Goal: Task Accomplishment & Management: Use online tool/utility

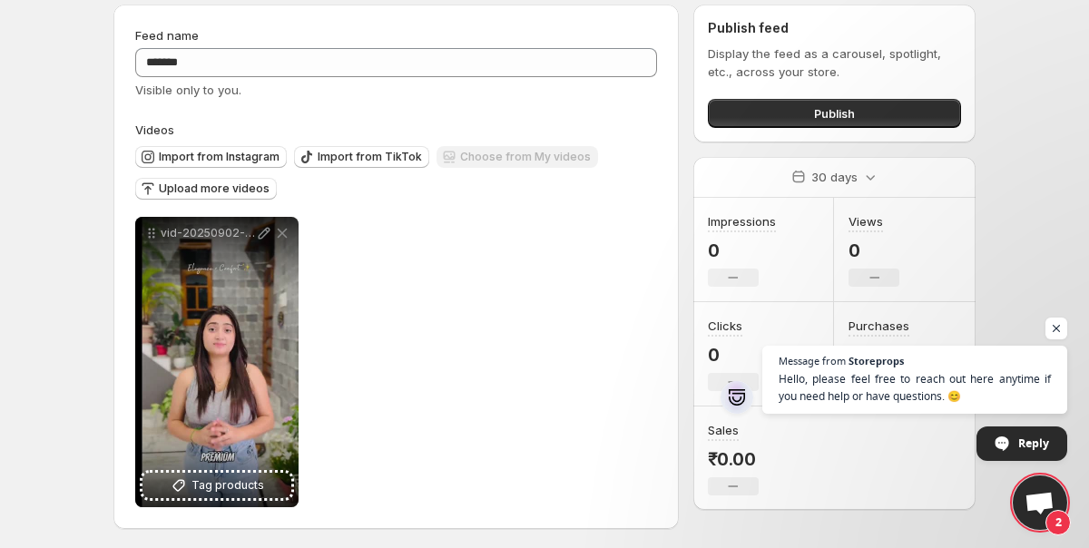
scroll to position [65, 0]
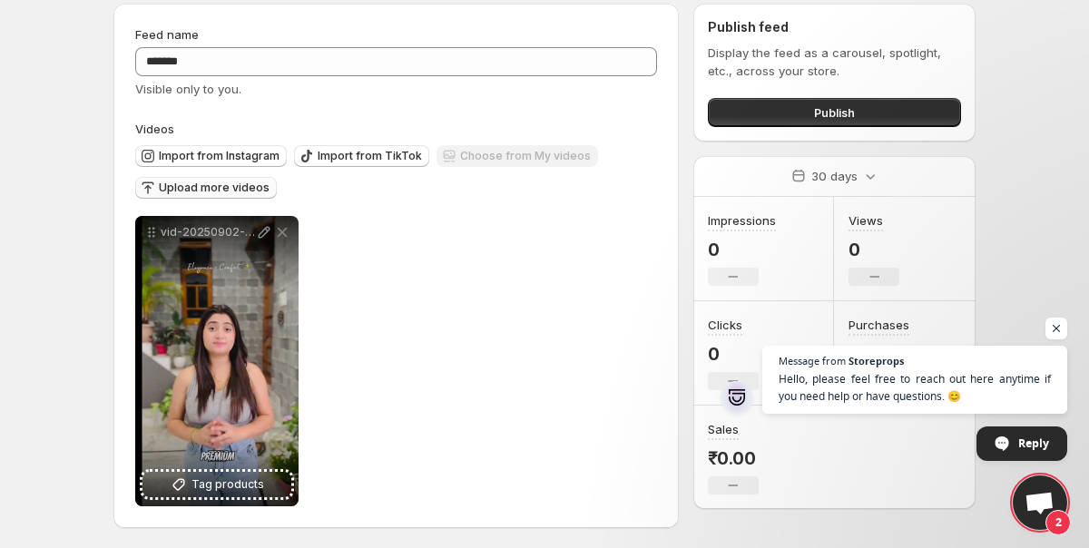
click at [217, 187] on span "Upload more videos" at bounding box center [214, 188] width 111 height 15
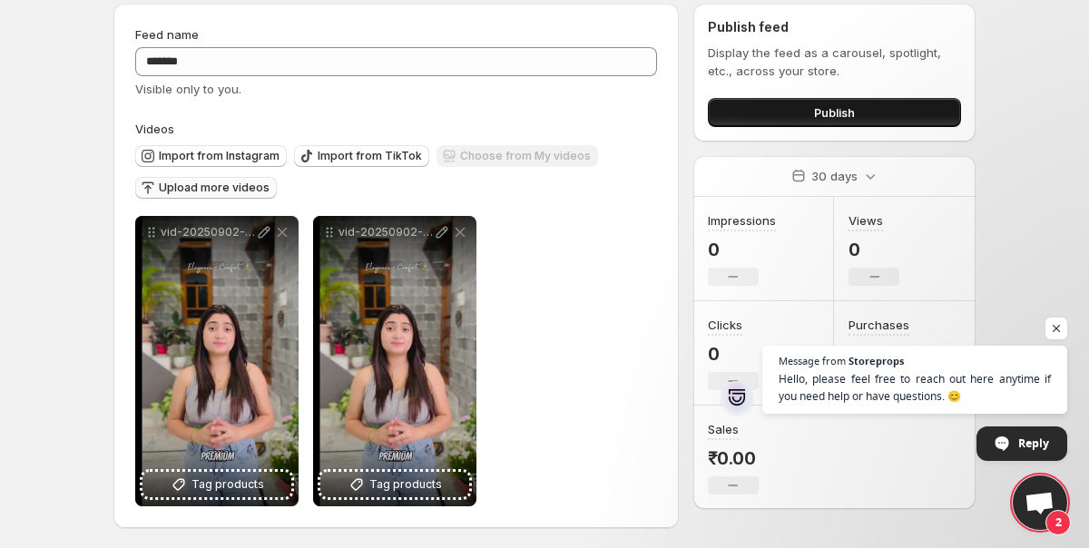
click at [860, 111] on button "Publish" at bounding box center [834, 112] width 253 height 29
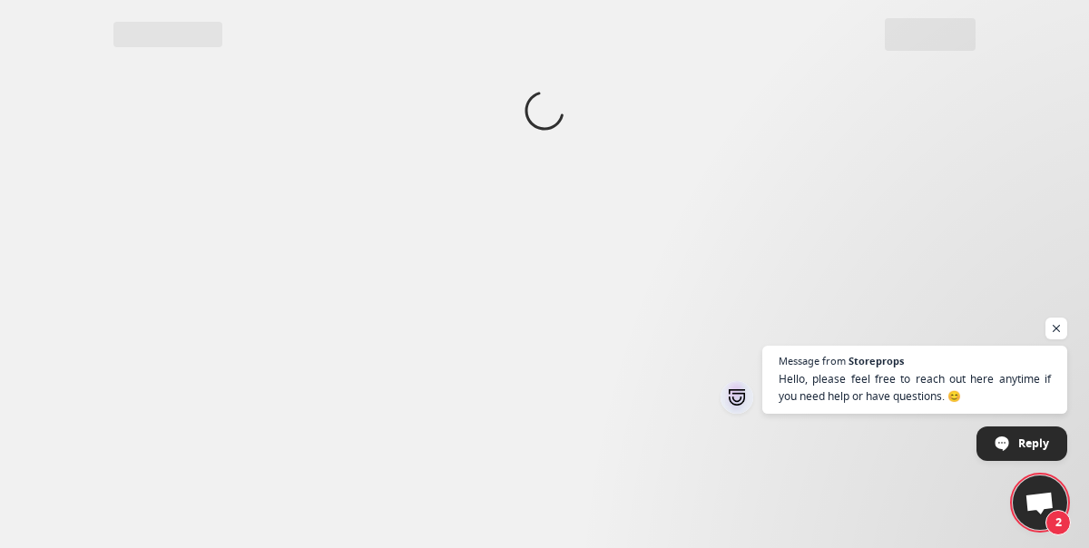
scroll to position [0, 0]
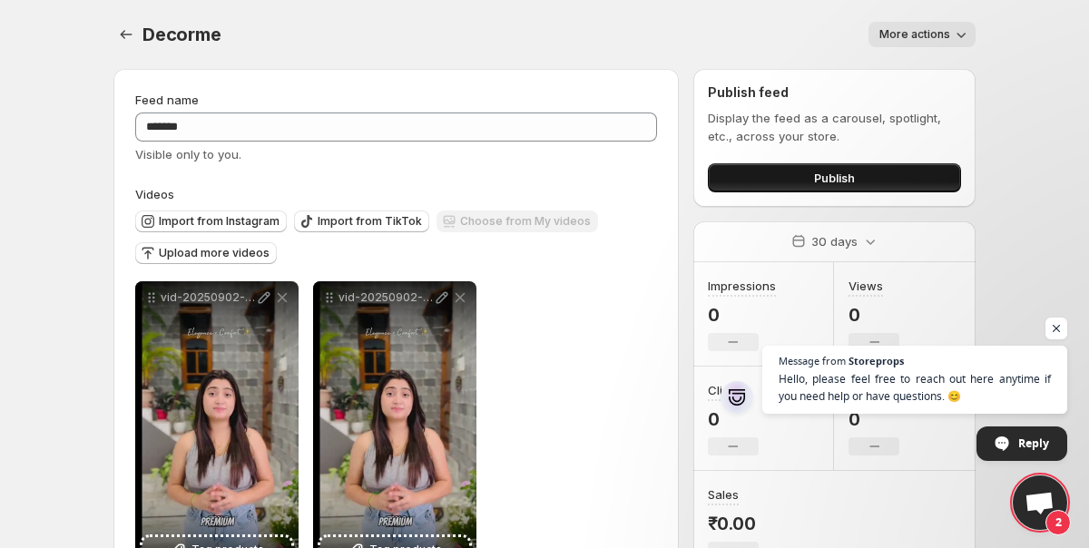
click at [868, 176] on button "Publish" at bounding box center [834, 177] width 253 height 29
click at [1045, 508] on span "Open chat" at bounding box center [1039, 504] width 30 height 25
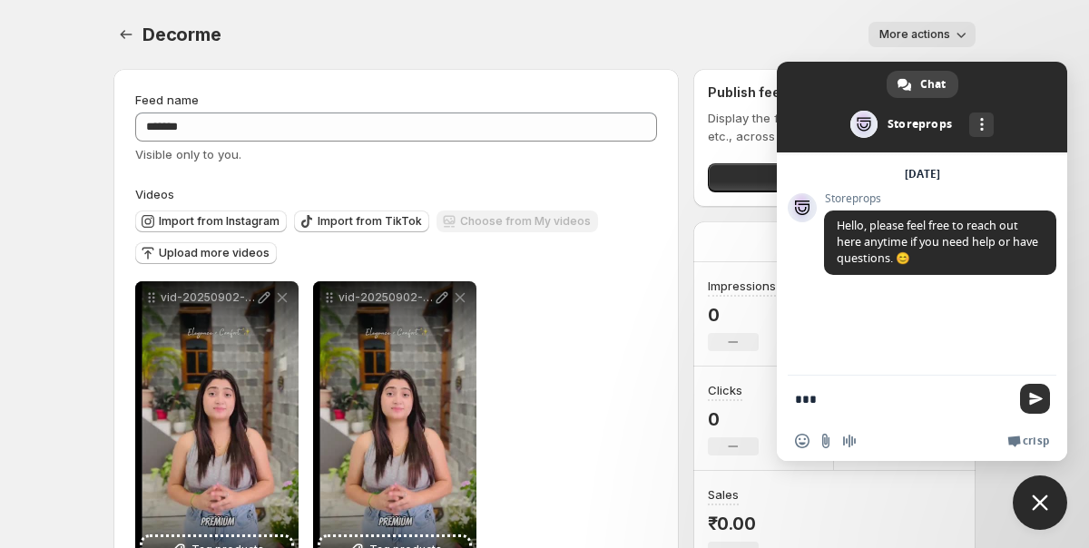
type textarea "***"
click at [1029, 397] on span "Send" at bounding box center [1036, 399] width 14 height 14
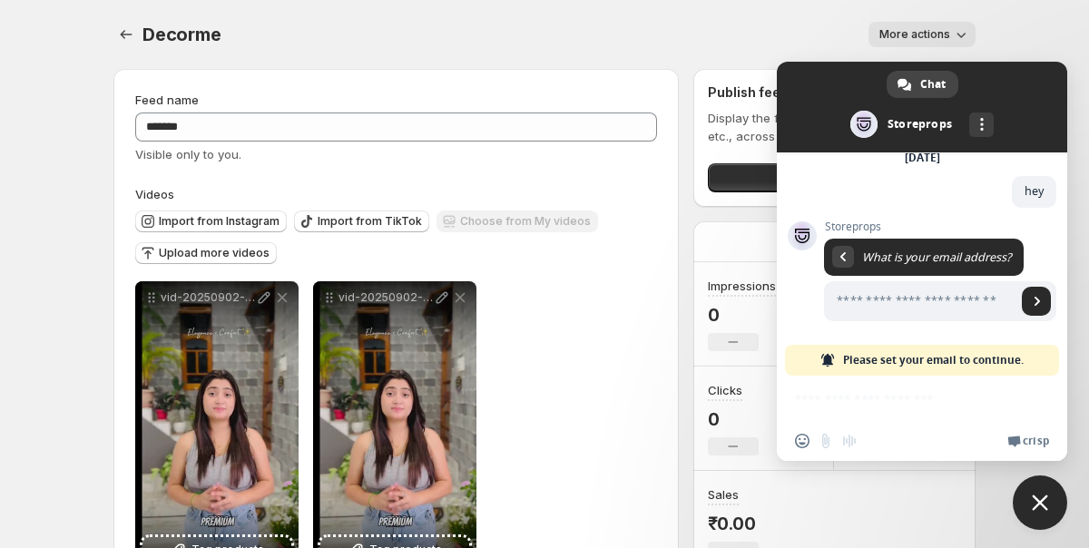
scroll to position [146, 0]
type input "**********"
click at [1034, 305] on span "Send" at bounding box center [1036, 301] width 9 height 9
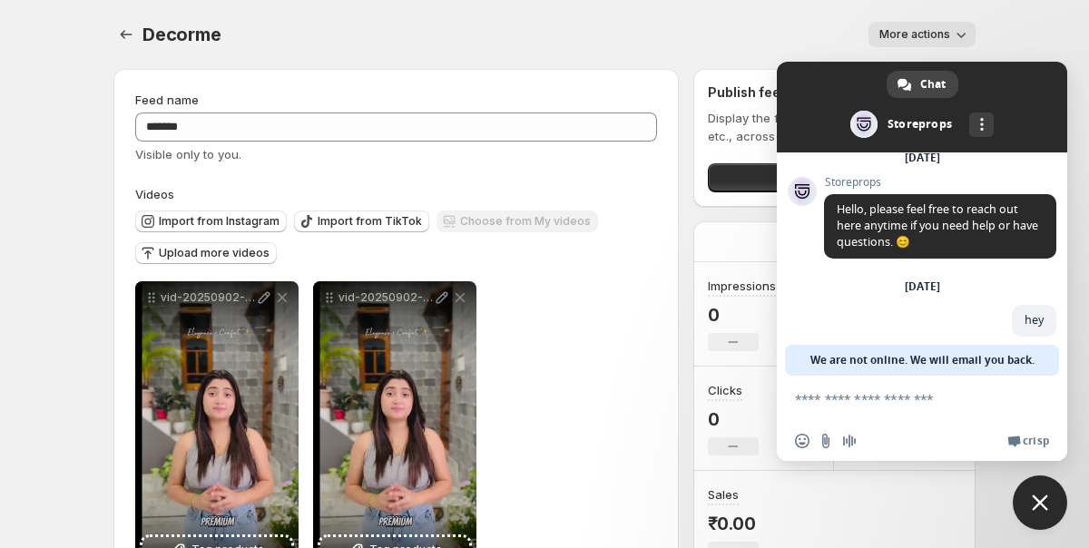
scroll to position [29, 0]
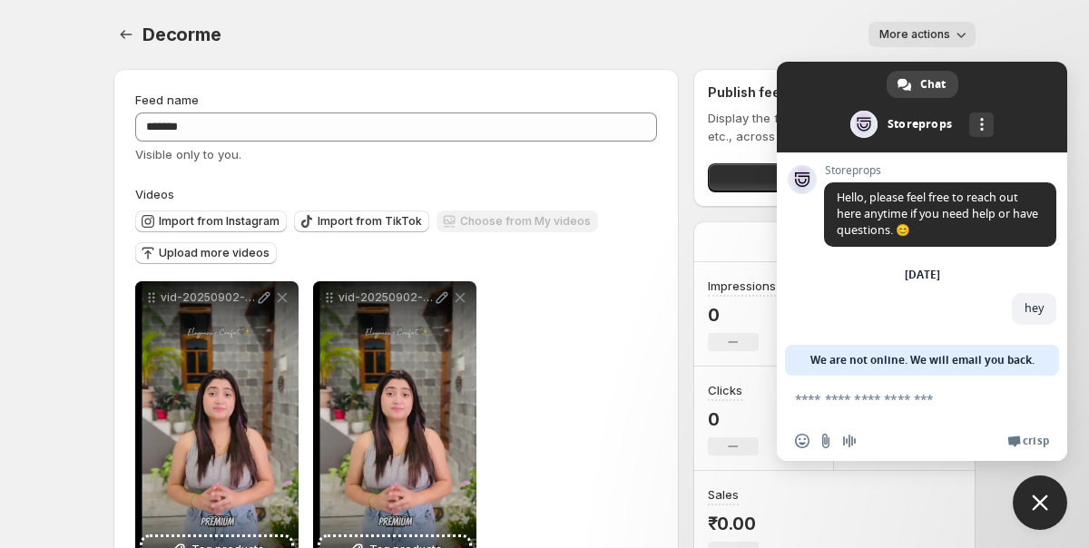
click at [620, 48] on div "Decorme. This page is ready Decorme More actions More actions More actions" at bounding box center [544, 34] width 862 height 69
click at [964, 41] on icon "button" at bounding box center [961, 34] width 18 height 18
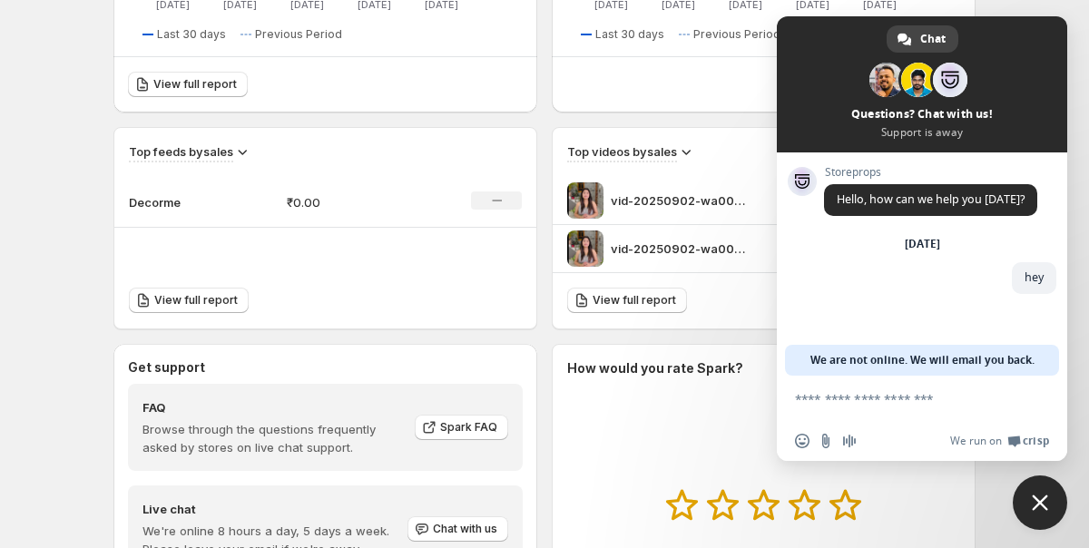
scroll to position [526, 0]
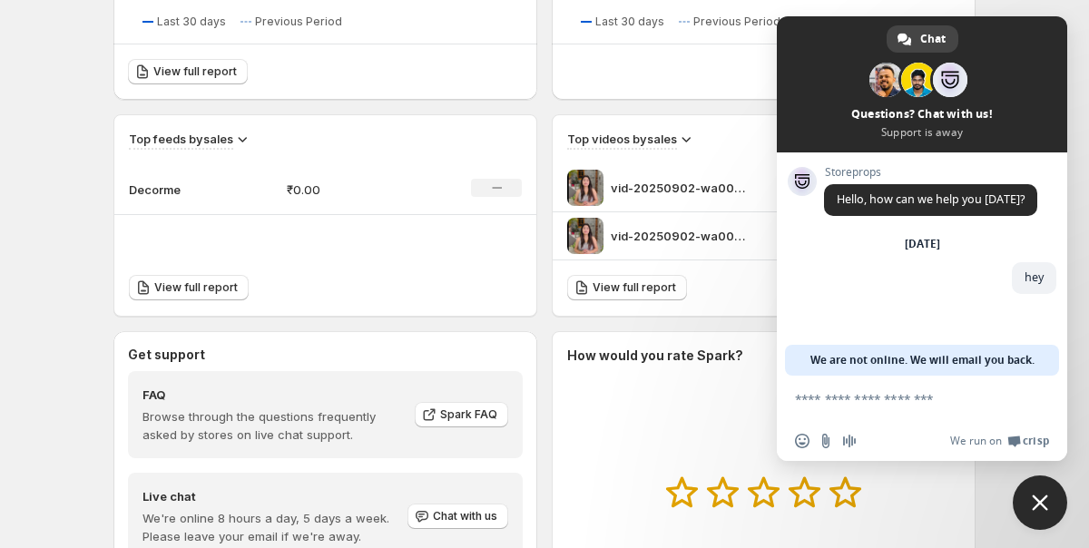
click at [1048, 504] on span "Close chat" at bounding box center [1039, 502] width 54 height 54
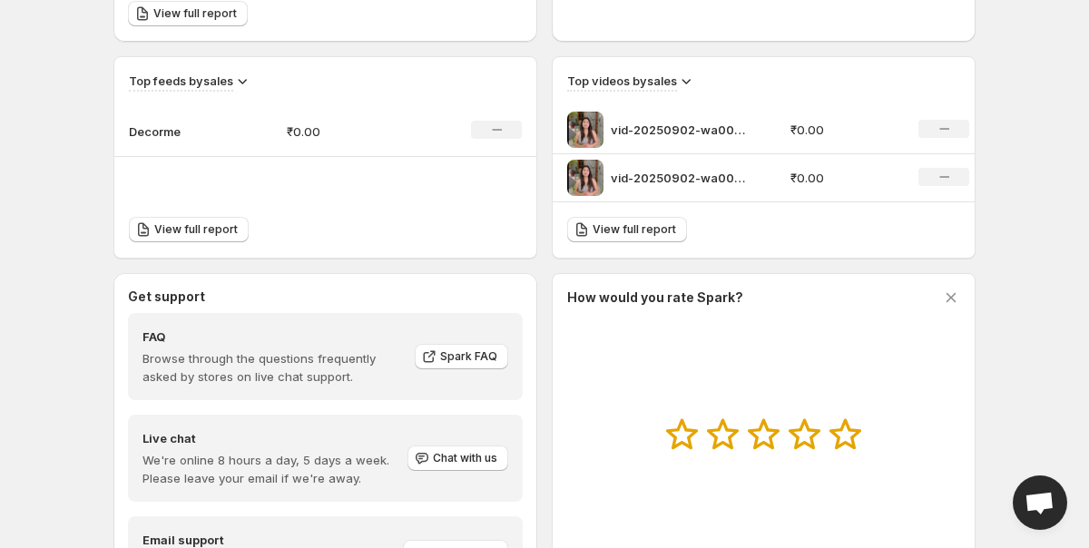
scroll to position [698, 0]
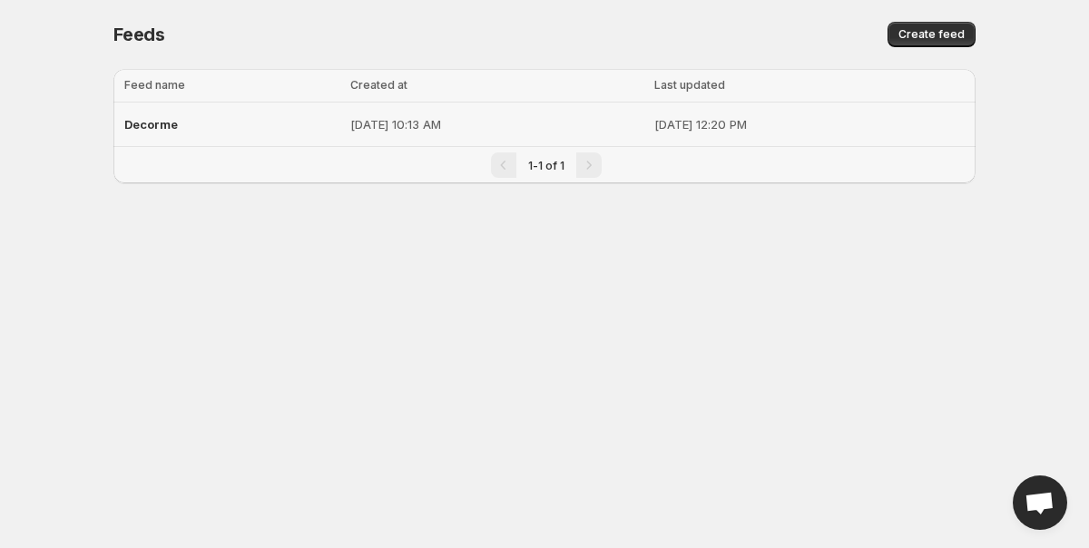
click at [350, 129] on p "Sep 6, 2025, 10:13 AM" at bounding box center [497, 124] width 294 height 18
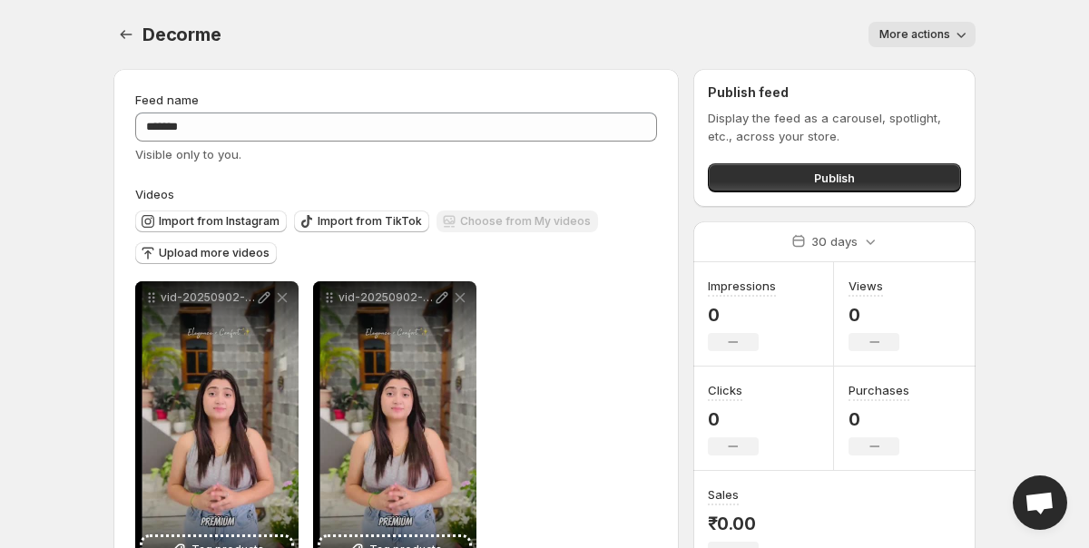
click at [956, 32] on icon "button" at bounding box center [961, 34] width 18 height 18
click at [840, 178] on span "Publish" at bounding box center [834, 178] width 41 height 18
click at [796, 178] on button "Publish" at bounding box center [834, 177] width 253 height 29
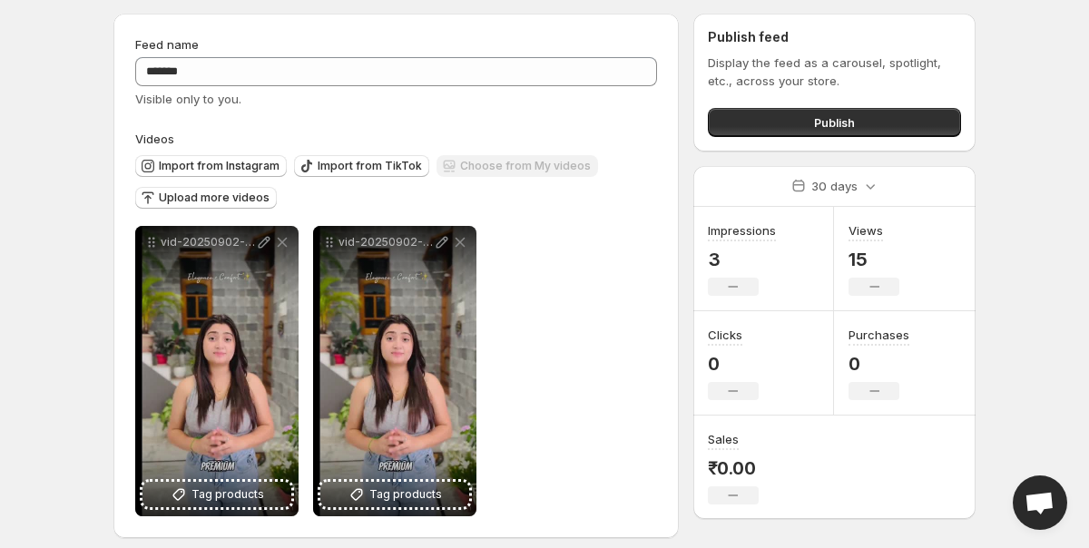
scroll to position [68, 0]
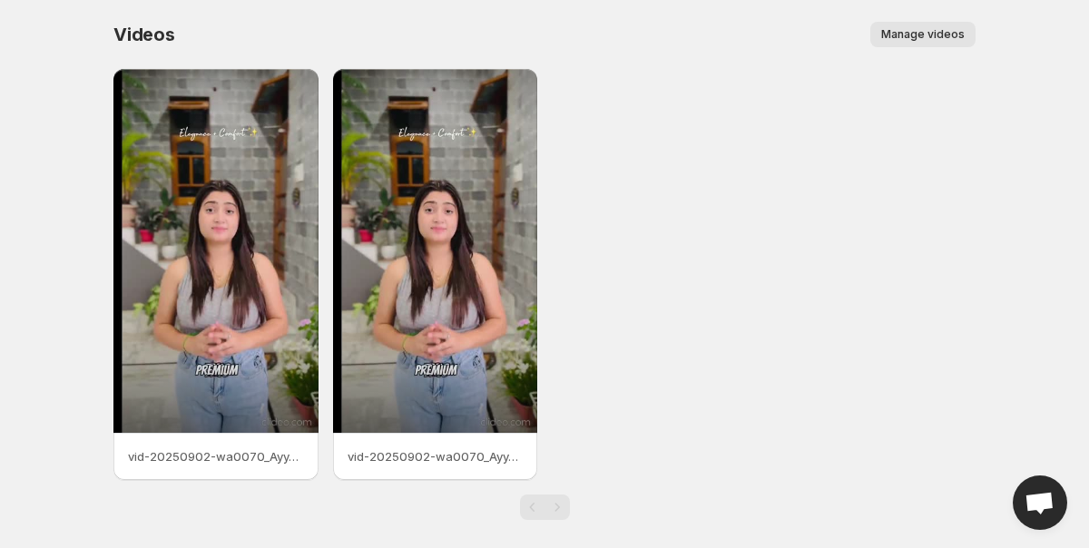
click at [933, 34] on span "Manage videos" at bounding box center [922, 34] width 83 height 15
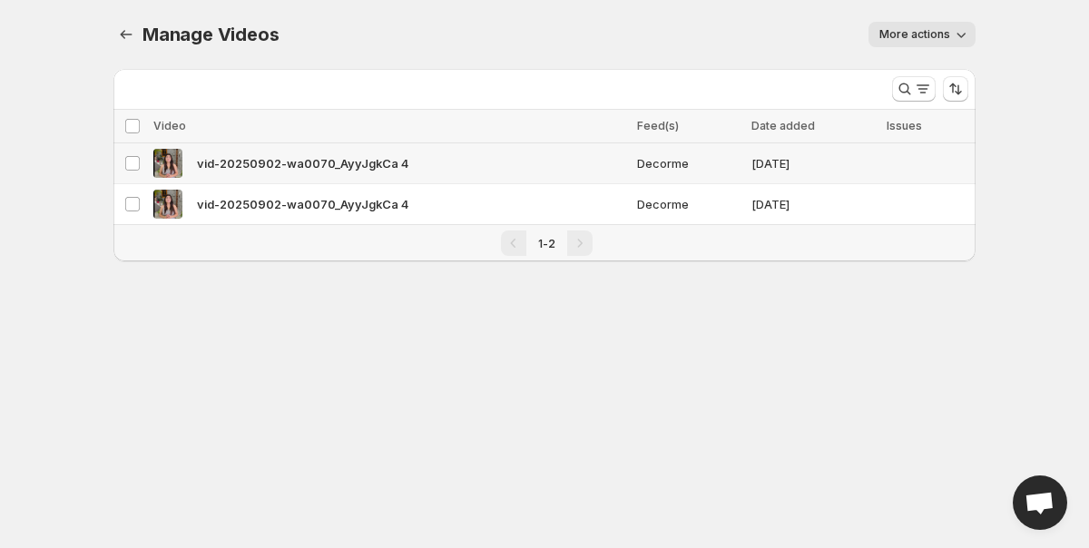
click at [613, 161] on div "vid-20250902-wa0070_AyyJgkCa 4" at bounding box center [389, 163] width 473 height 29
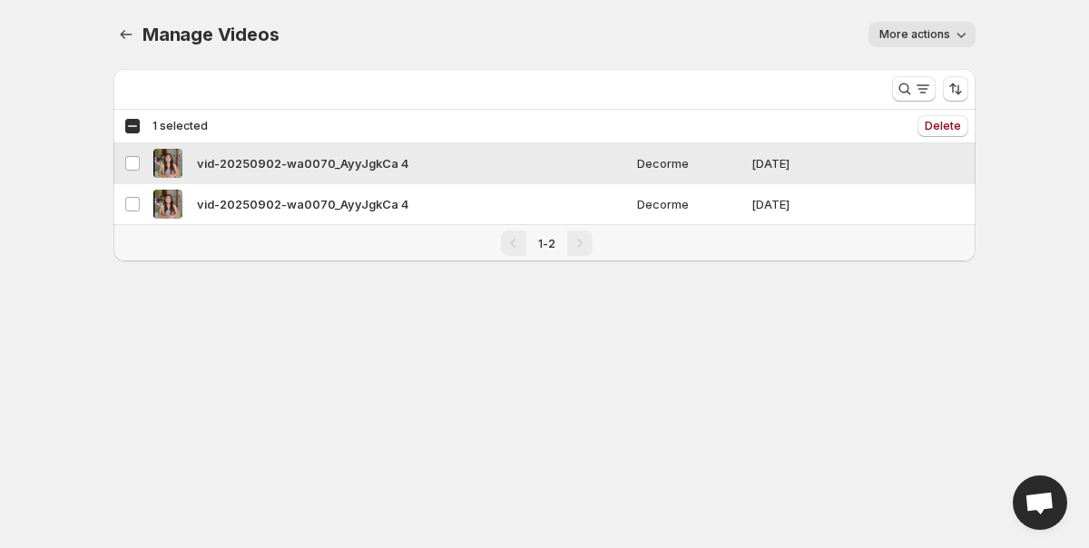
click at [613, 161] on div "vid-20250902-wa0070_AyyJgkCa 4" at bounding box center [389, 163] width 473 height 29
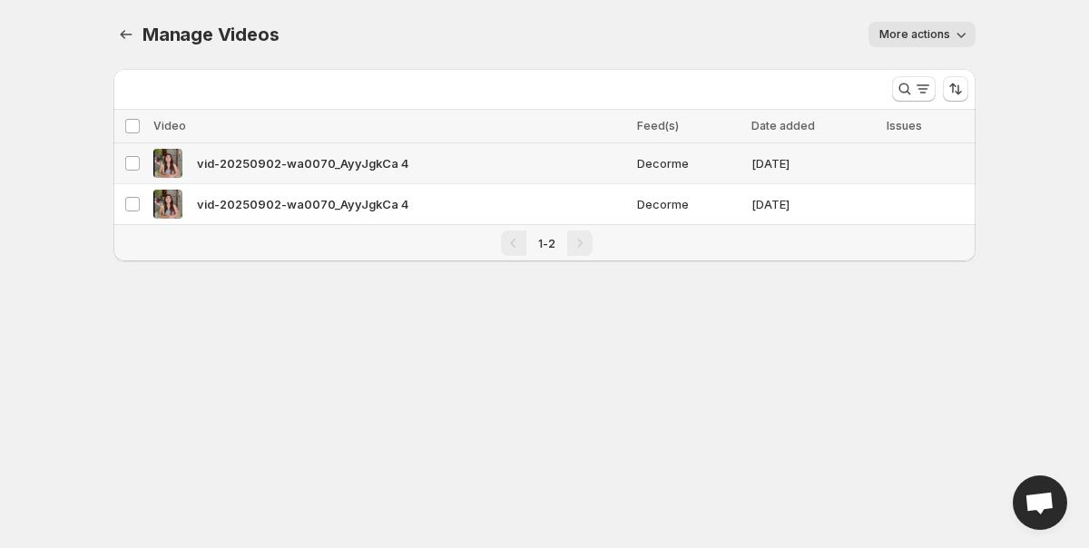
click at [613, 161] on div "vid-20250902-wa0070_AyyJgkCa 4" at bounding box center [389, 163] width 473 height 29
click at [962, 40] on icon "button" at bounding box center [961, 34] width 18 height 18
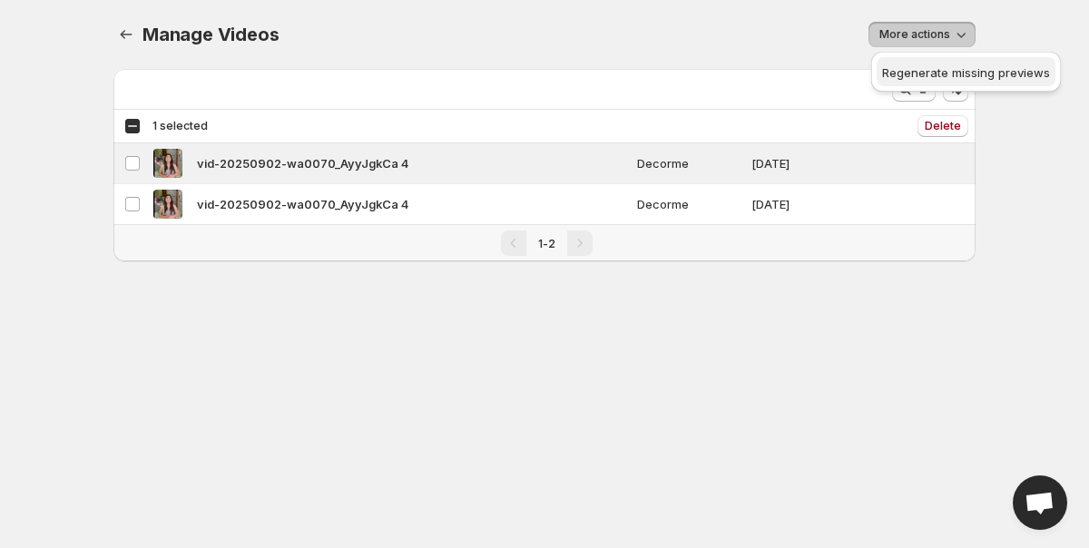
click at [962, 71] on span "Regenerate missing previews" at bounding box center [966, 72] width 168 height 15
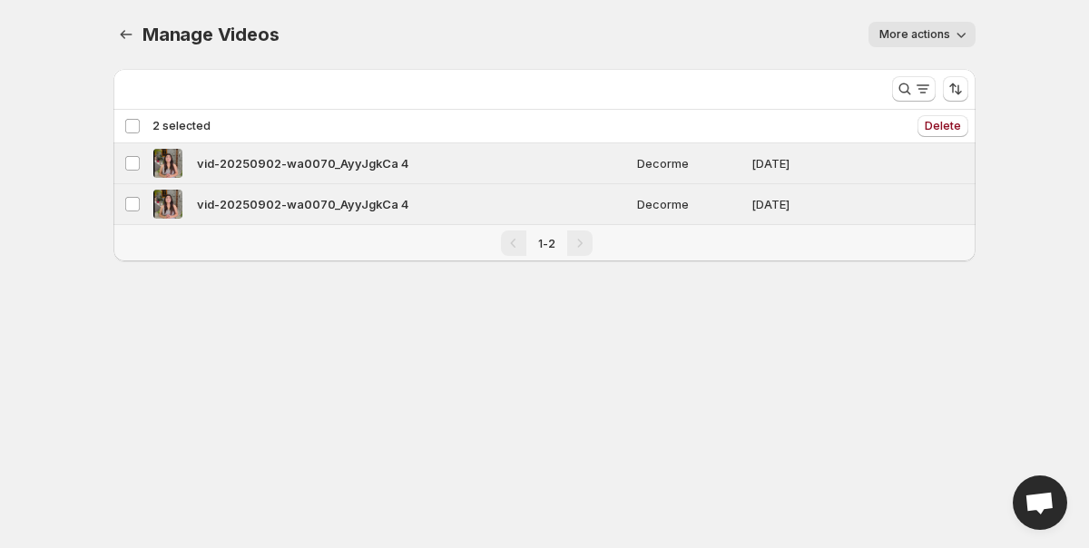
click at [913, 31] on span "More actions" at bounding box center [914, 34] width 71 height 15
click at [933, 66] on span "Regenerate missing previews" at bounding box center [966, 72] width 168 height 15
